Goal: Information Seeking & Learning: Compare options

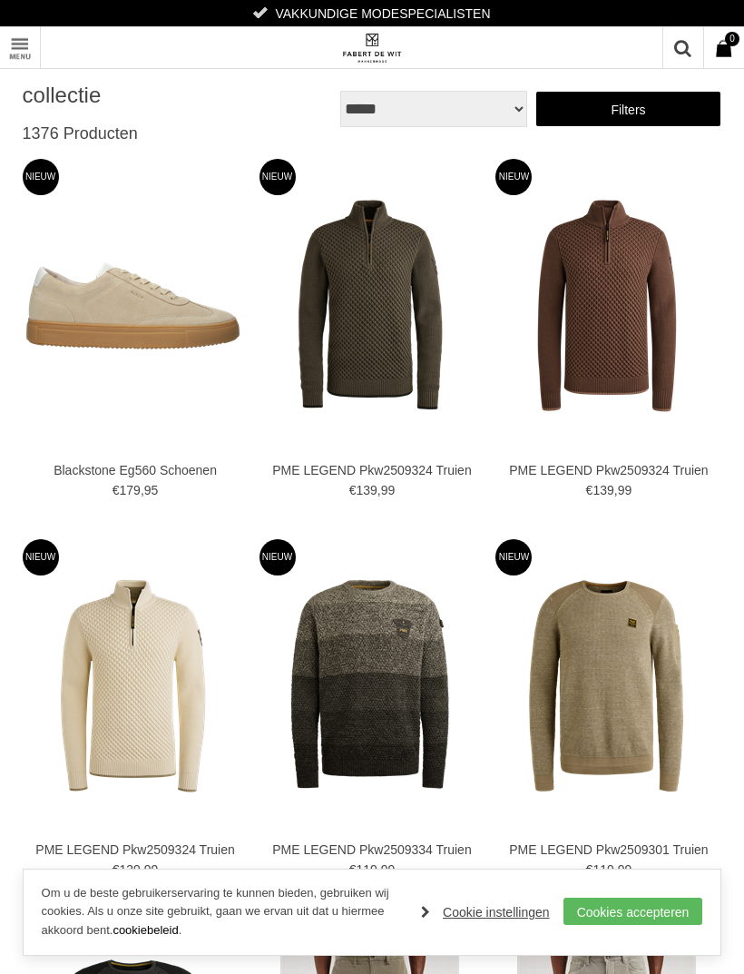
click at [29, 47] on link "Toon menu" at bounding box center [20, 47] width 41 height 41
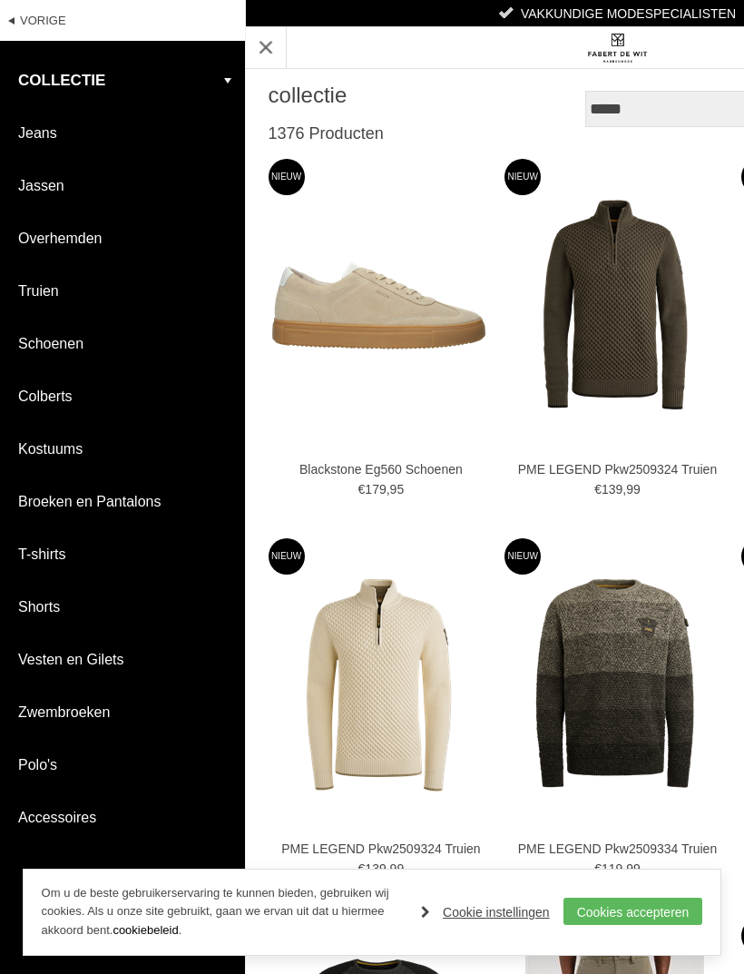
click at [72, 351] on link "Schoenen" at bounding box center [122, 344] width 245 height 52
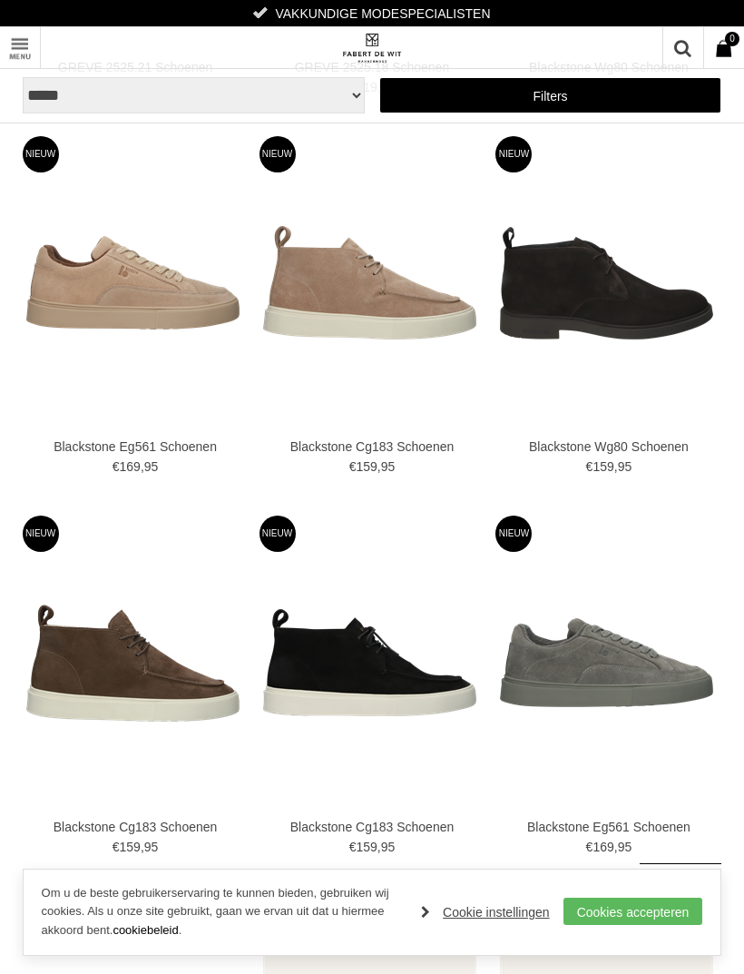
scroll to position [1129, 0]
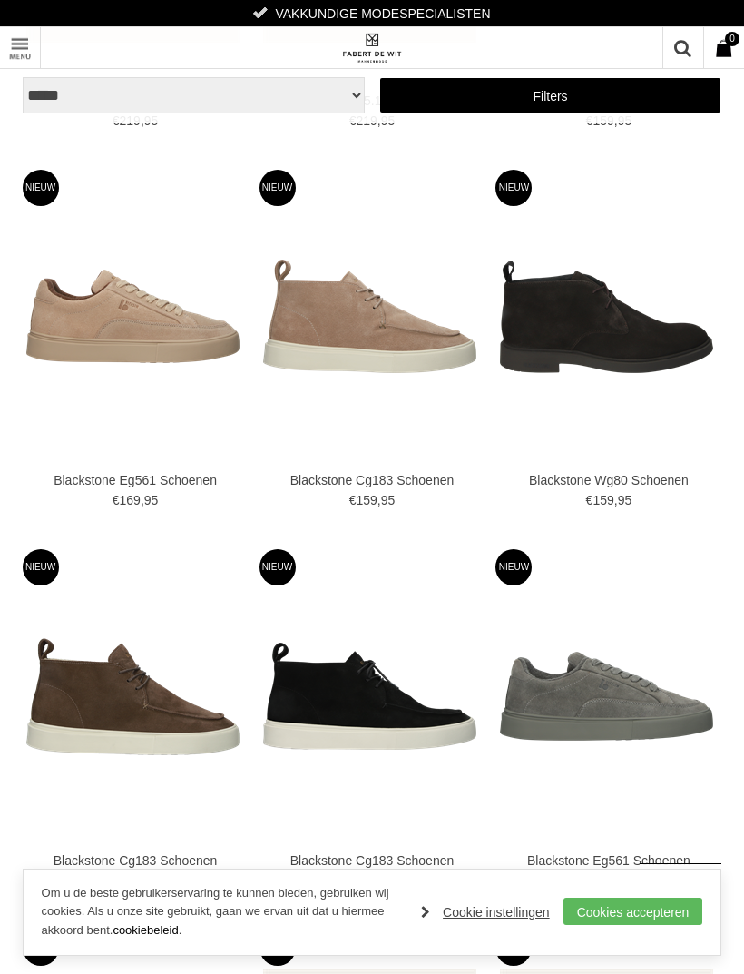
click at [0, 0] on img at bounding box center [0, 0] width 0 height 0
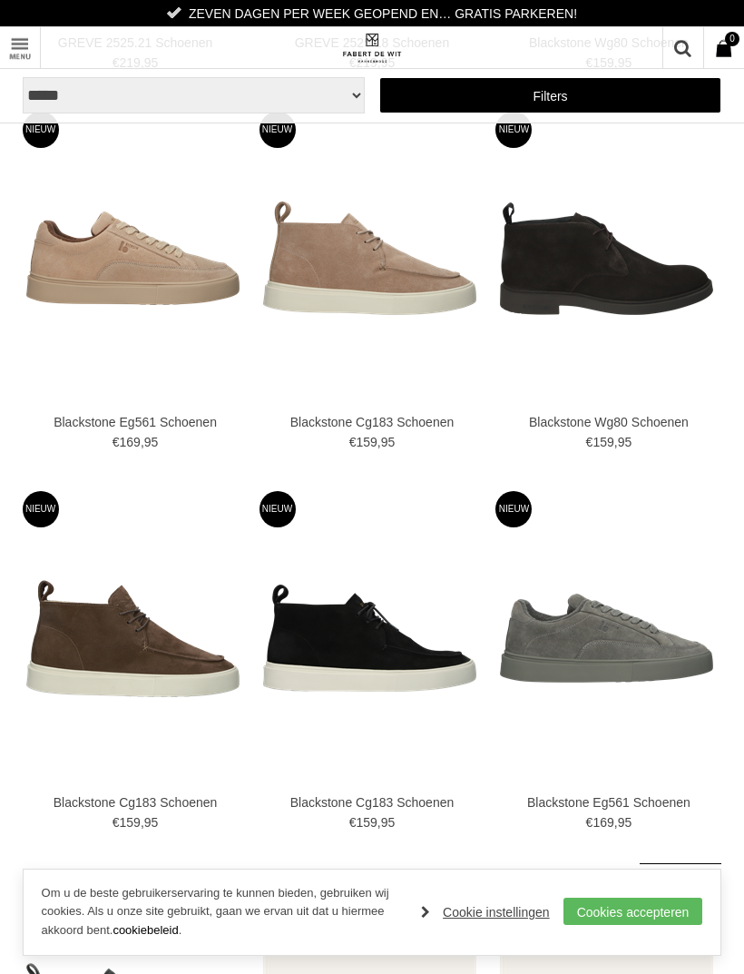
click at [0, 0] on img at bounding box center [0, 0] width 0 height 0
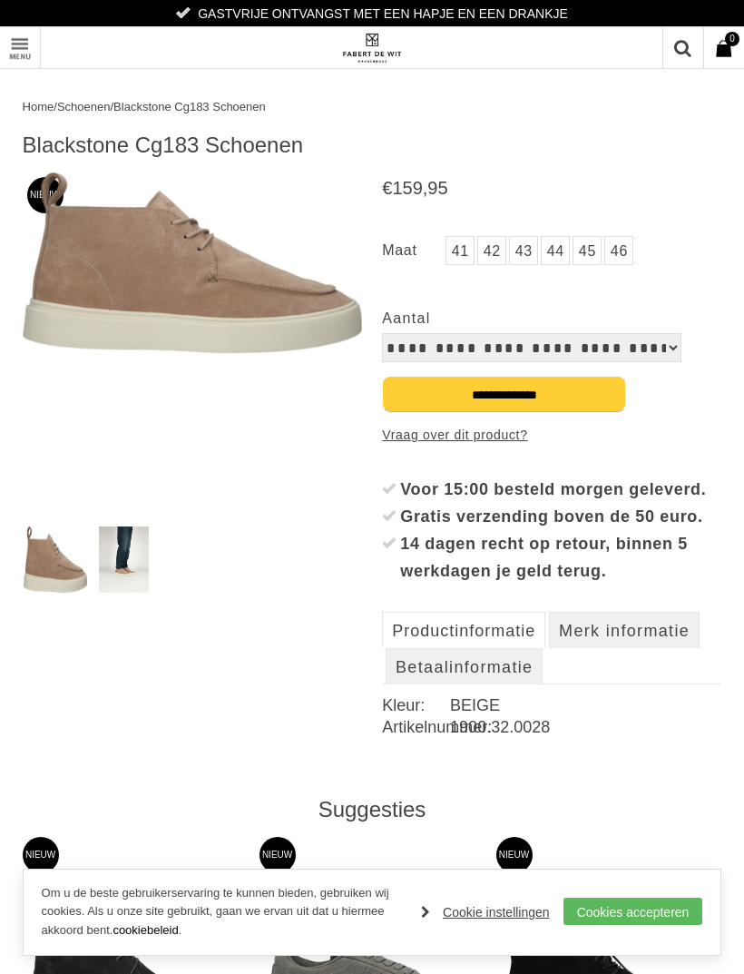
click at [127, 569] on img at bounding box center [124, 559] width 50 height 66
click at [138, 575] on img at bounding box center [124, 559] width 50 height 66
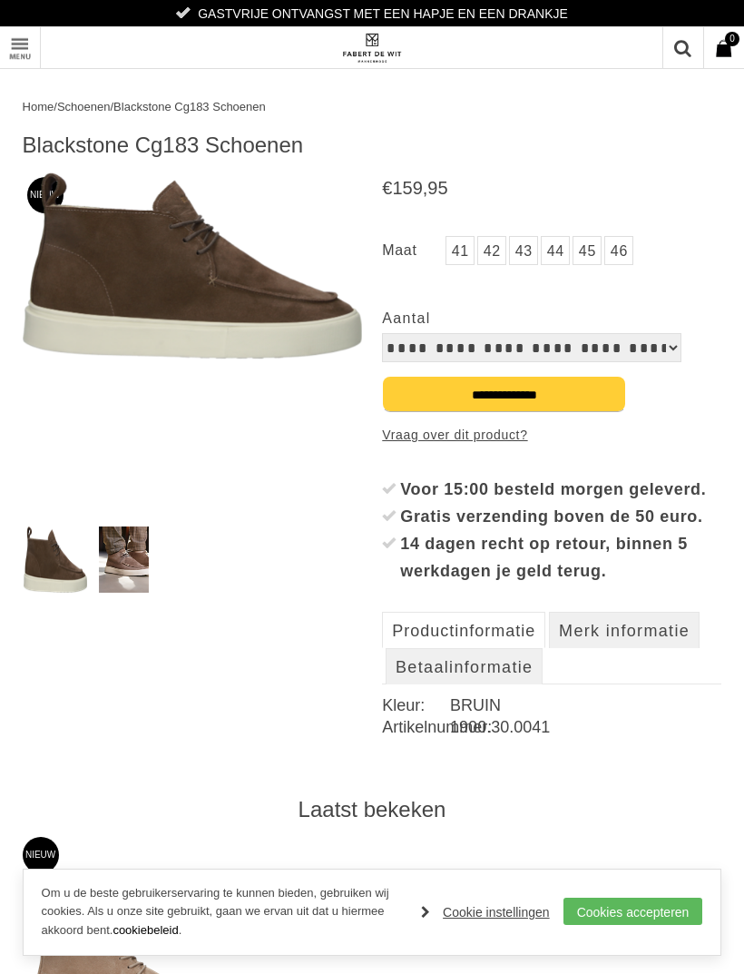
click at [122, 563] on img at bounding box center [124, 559] width 50 height 66
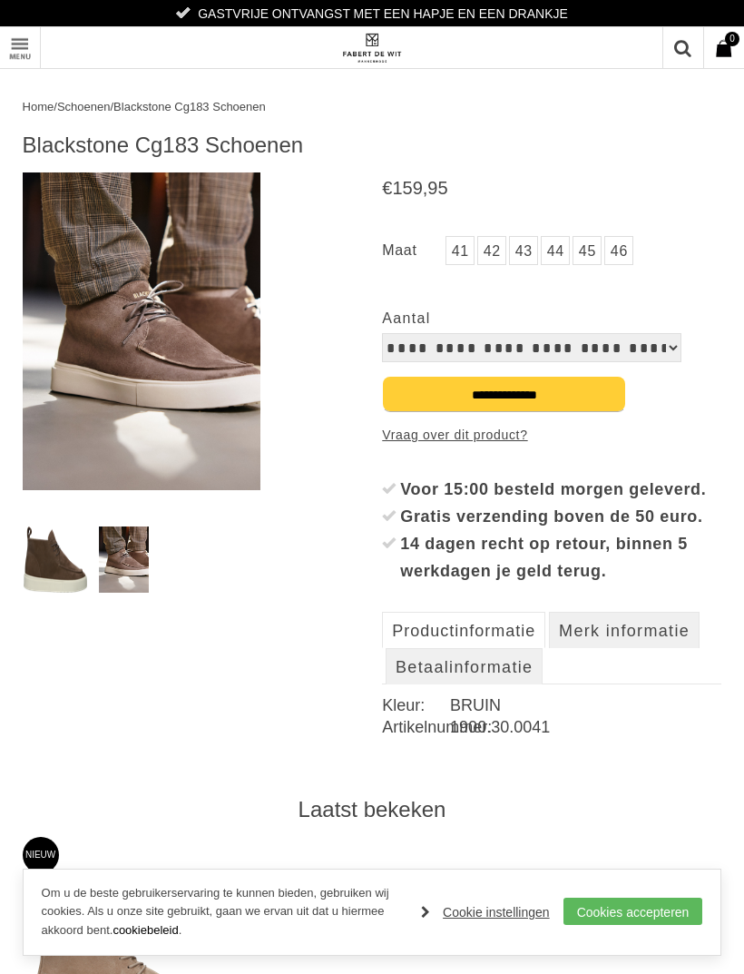
click at [52, 545] on img at bounding box center [56, 559] width 64 height 66
